Goal: Information Seeking & Learning: Find specific fact

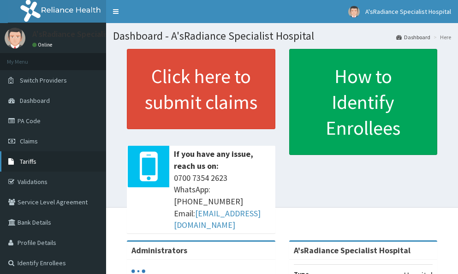
click at [28, 161] on span "Tariffs" at bounding box center [28, 161] width 17 height 8
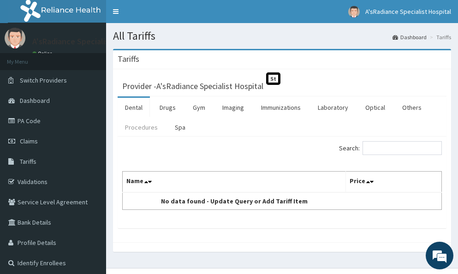
click at [138, 126] on link "Procedures" at bounding box center [142, 127] width 48 height 19
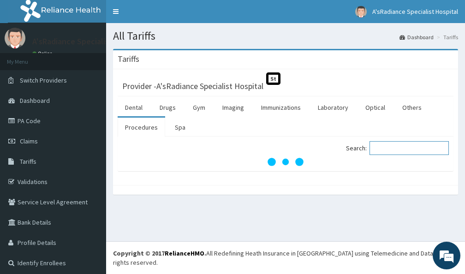
click at [404, 144] on input "Search:" at bounding box center [408, 148] width 79 height 14
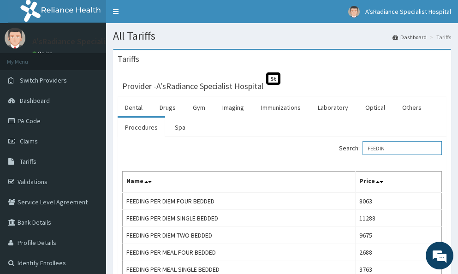
type input "FEEDIN"
